Goal: Task Accomplishment & Management: Use online tool/utility

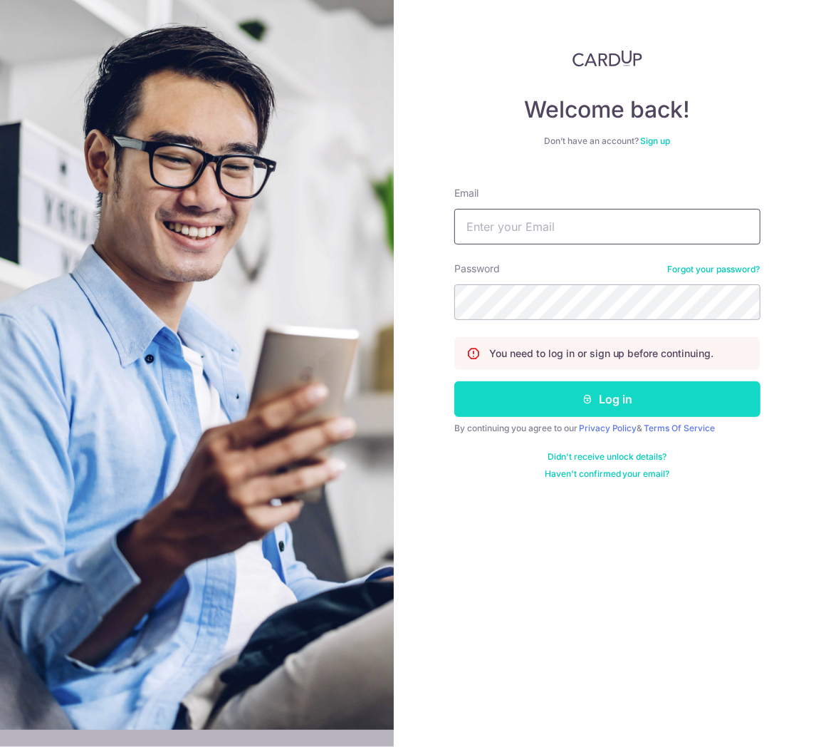
type input "gpprosg@gmail.com"
click at [560, 403] on button "Log in" at bounding box center [608, 399] width 306 height 36
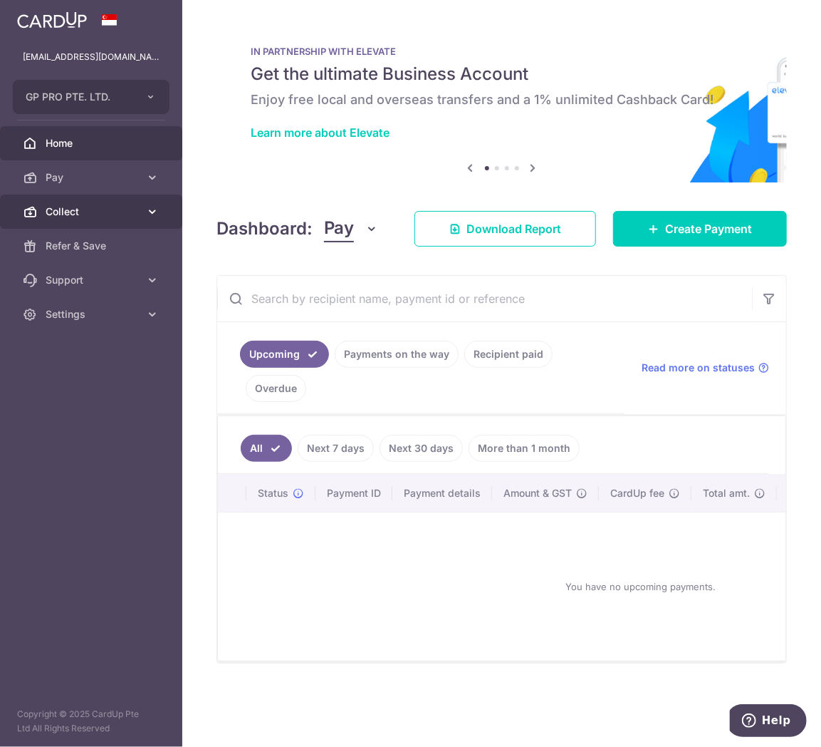
click at [105, 217] on span "Collect" at bounding box center [93, 211] width 94 height 14
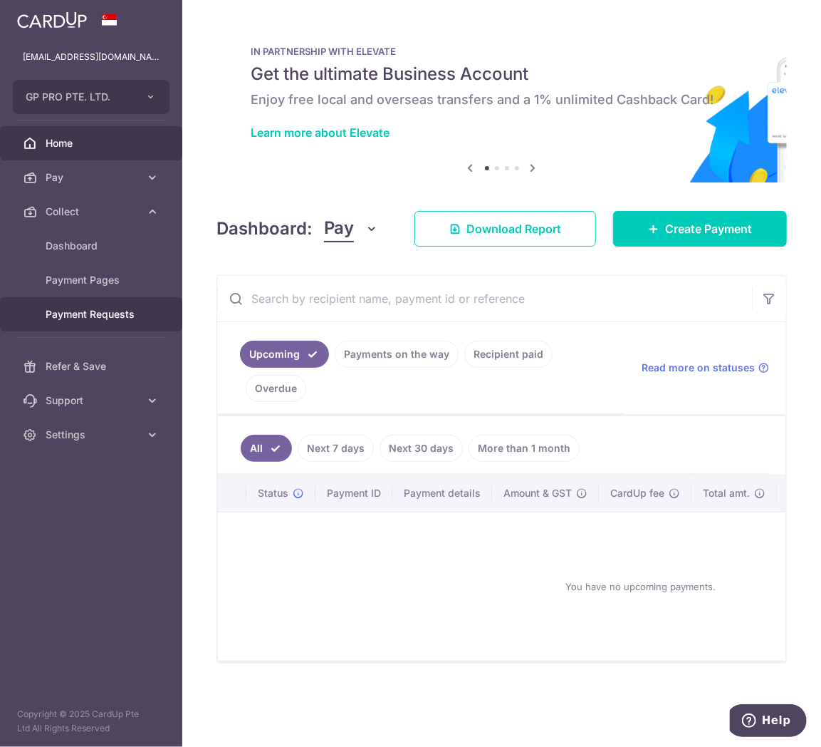
click at [131, 304] on link "Payment Requests" at bounding box center [91, 314] width 182 height 34
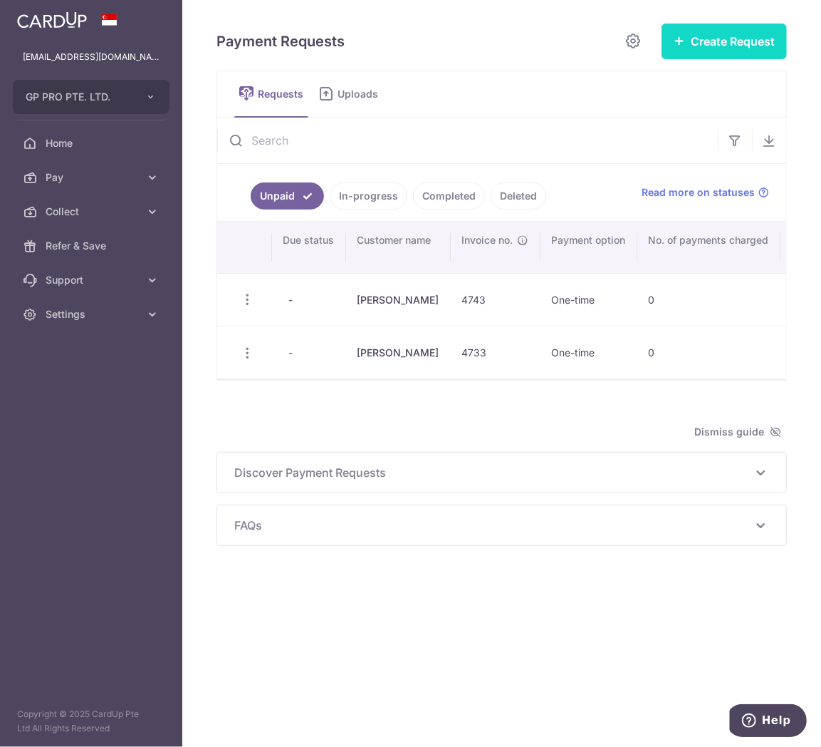
click at [746, 41] on button "Create Request" at bounding box center [724, 42] width 125 height 36
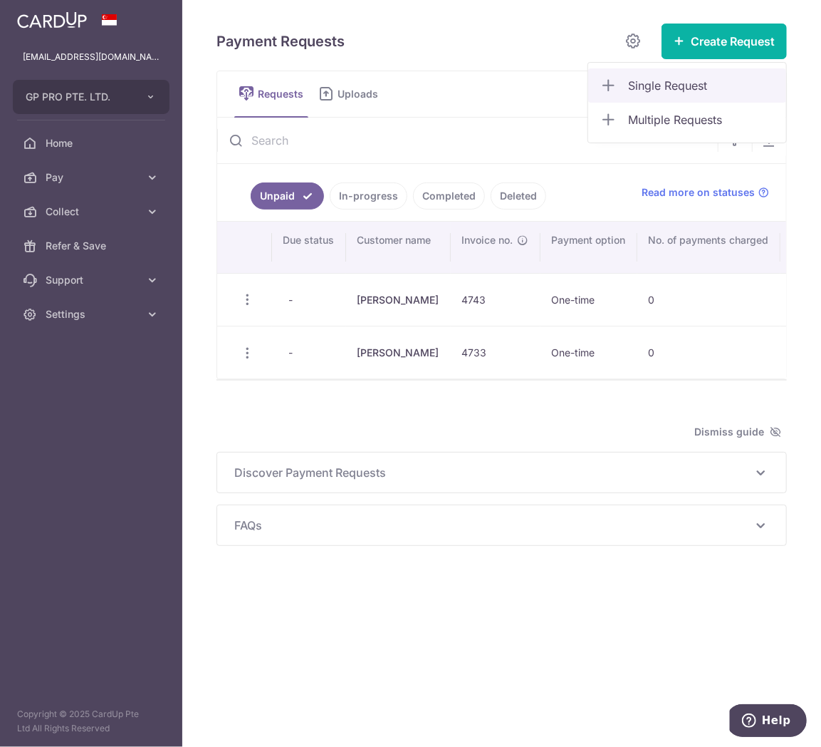
click at [678, 80] on span "Single Request" at bounding box center [701, 85] width 147 height 17
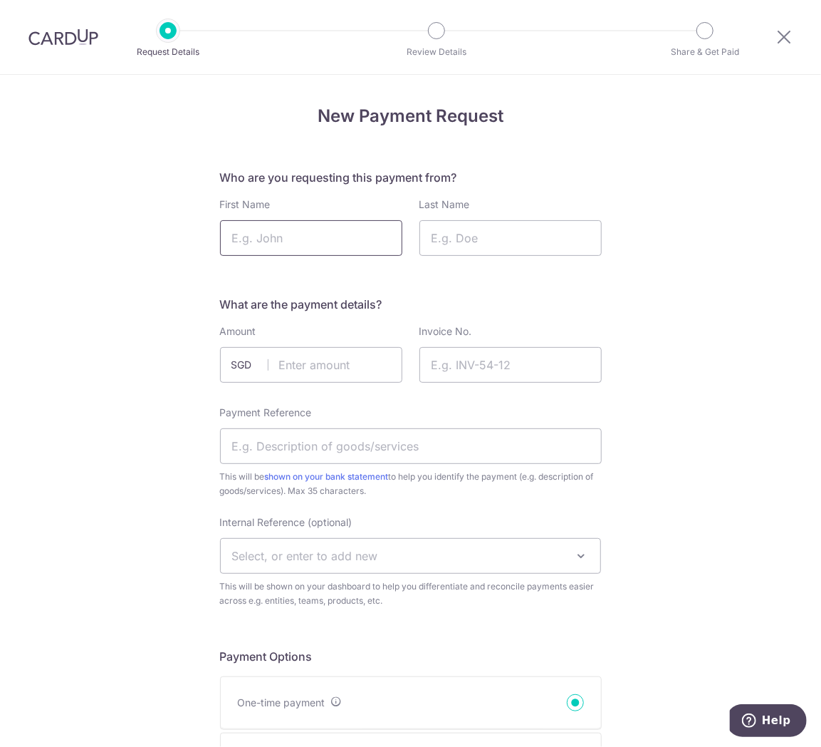
click at [278, 238] on input "First Name" at bounding box center [311, 238] width 182 height 36
type input "Daisy"
click at [519, 221] on input "Last Name" at bounding box center [511, 238] width 182 height 36
type input "[PERSON_NAME]"
click at [303, 353] on input "text" at bounding box center [311, 365] width 182 height 36
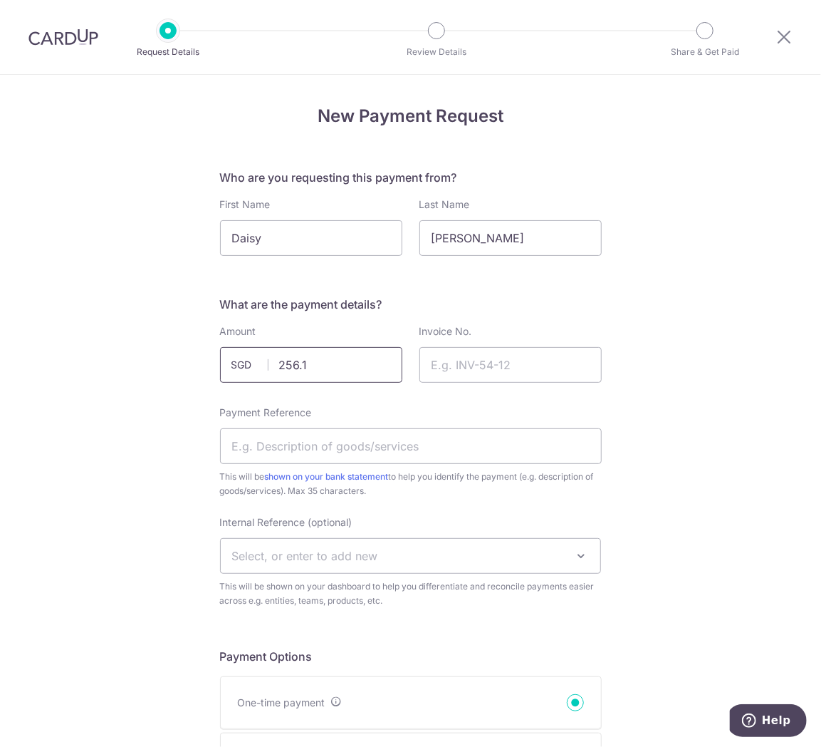
type input "256.15"
click at [467, 358] on input "Invoice No." at bounding box center [511, 365] width 182 height 36
click at [479, 361] on input "Invoice No." at bounding box center [511, 365] width 182 height 36
click at [479, 359] on input "Invoice No." at bounding box center [511, 365] width 182 height 36
type input "4773"
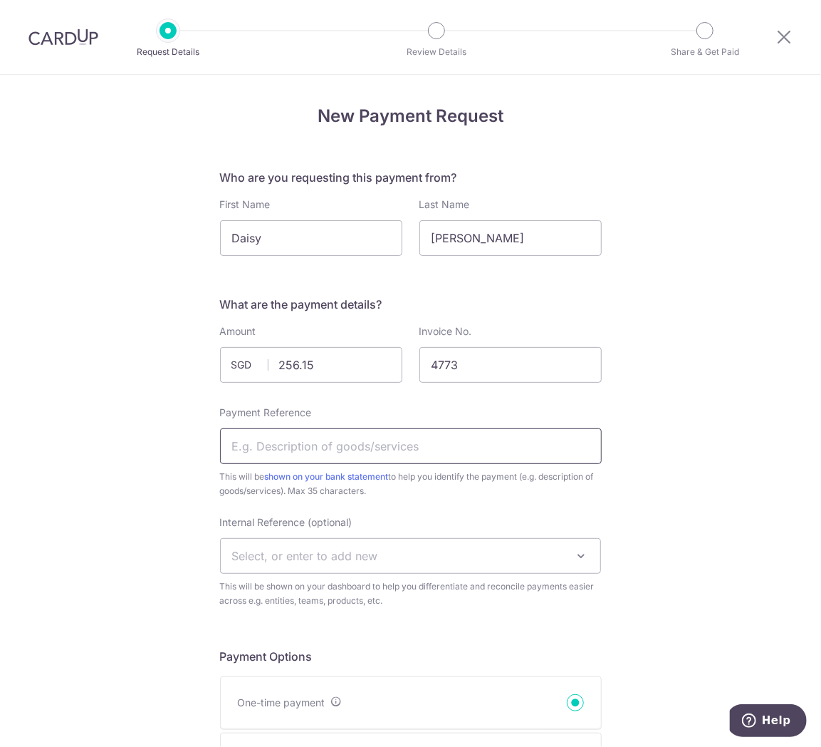
click at [431, 442] on input "Payment Reference" at bounding box center [411, 446] width 382 height 36
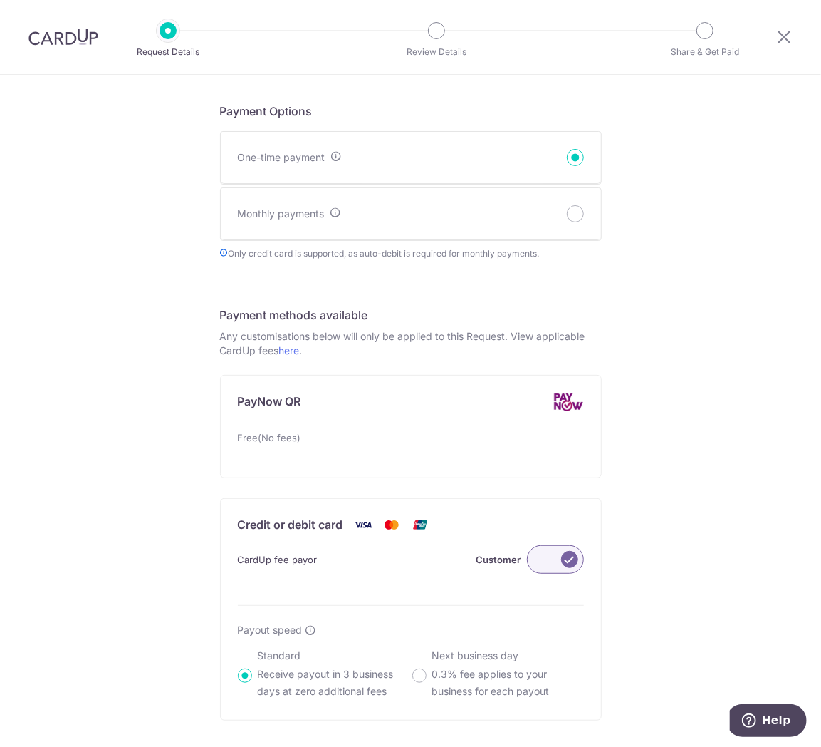
scroll to position [554, 0]
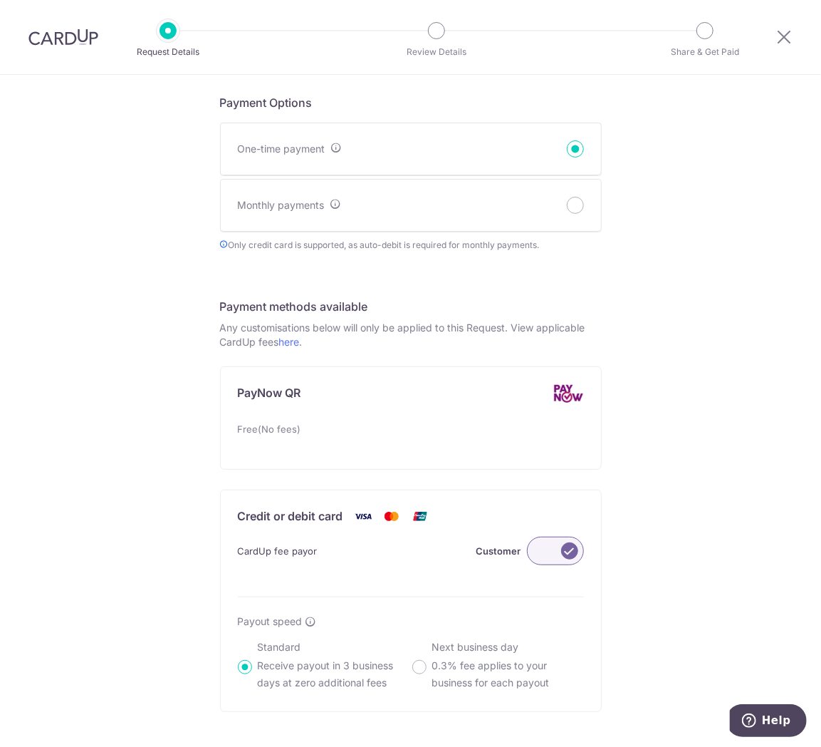
type input "CLC 172 4773"
click at [572, 559] on label at bounding box center [555, 550] width 57 height 28
click at [0, 0] on input "Customer" at bounding box center [0, 0] width 0 height 0
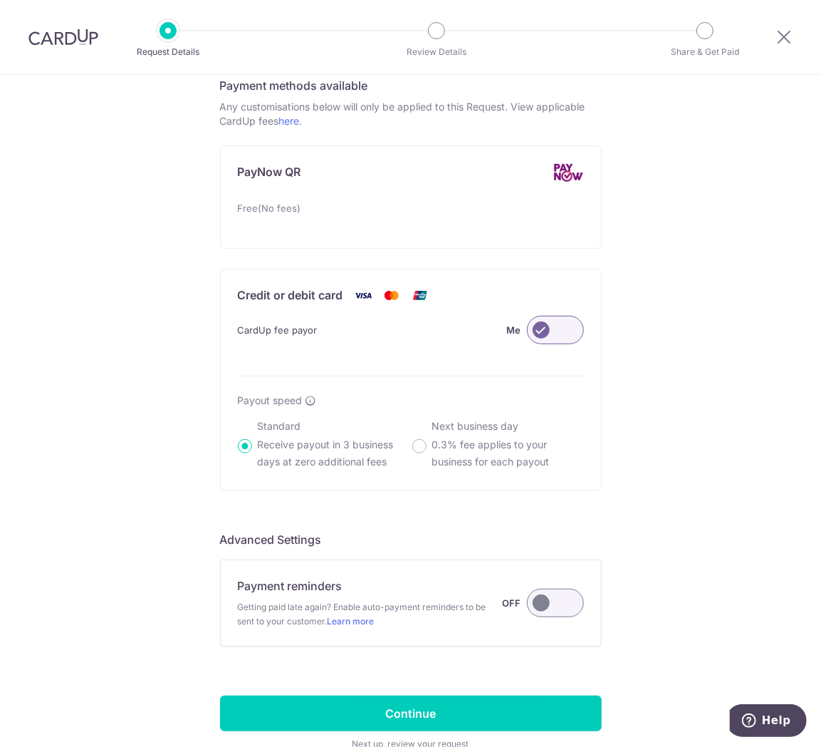
scroll to position [863, 0]
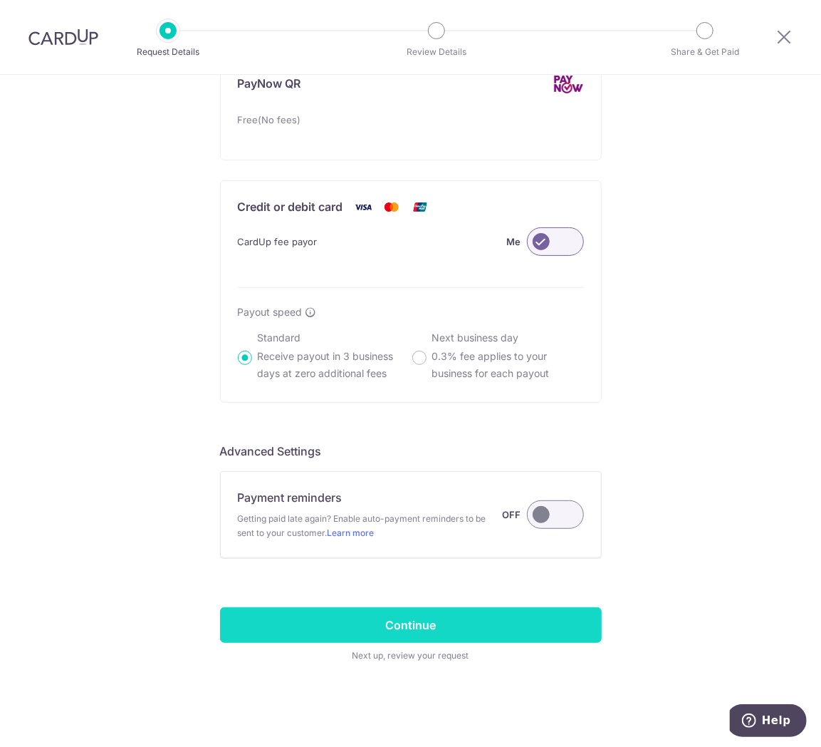
click at [431, 626] on input "Continue" at bounding box center [411, 625] width 382 height 36
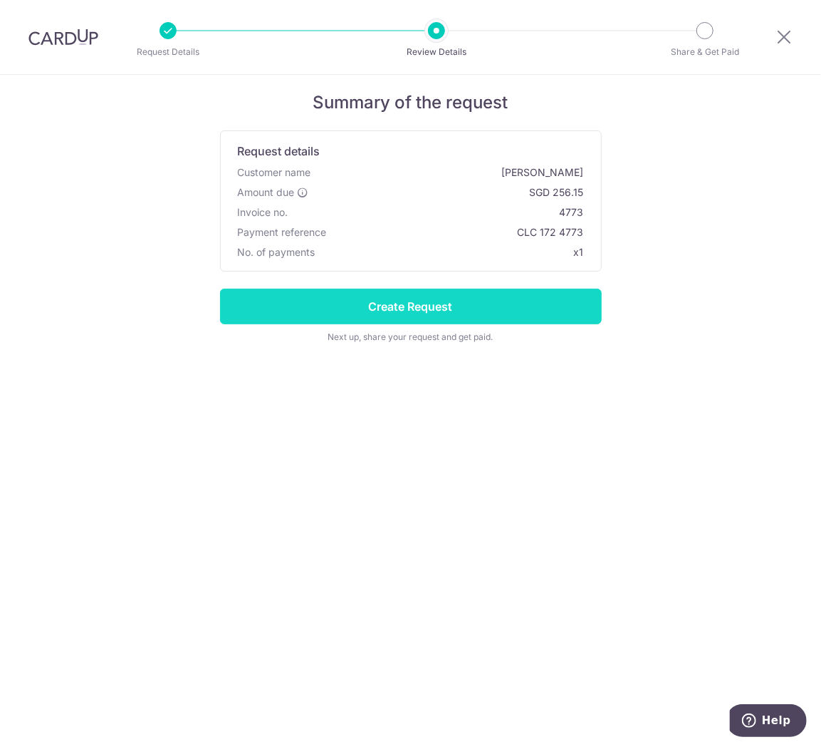
click at [475, 311] on input "Create Request" at bounding box center [411, 307] width 382 height 36
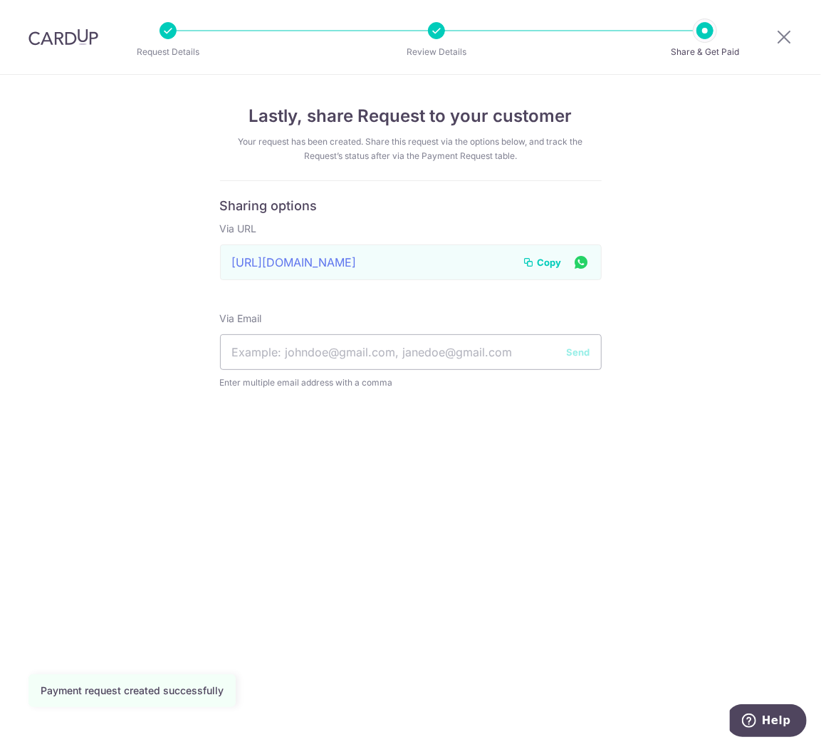
click at [542, 262] on span "Copy" at bounding box center [550, 262] width 24 height 14
click at [784, 43] on icon at bounding box center [784, 37] width 17 height 18
